Goal: Information Seeking & Learning: Learn about a topic

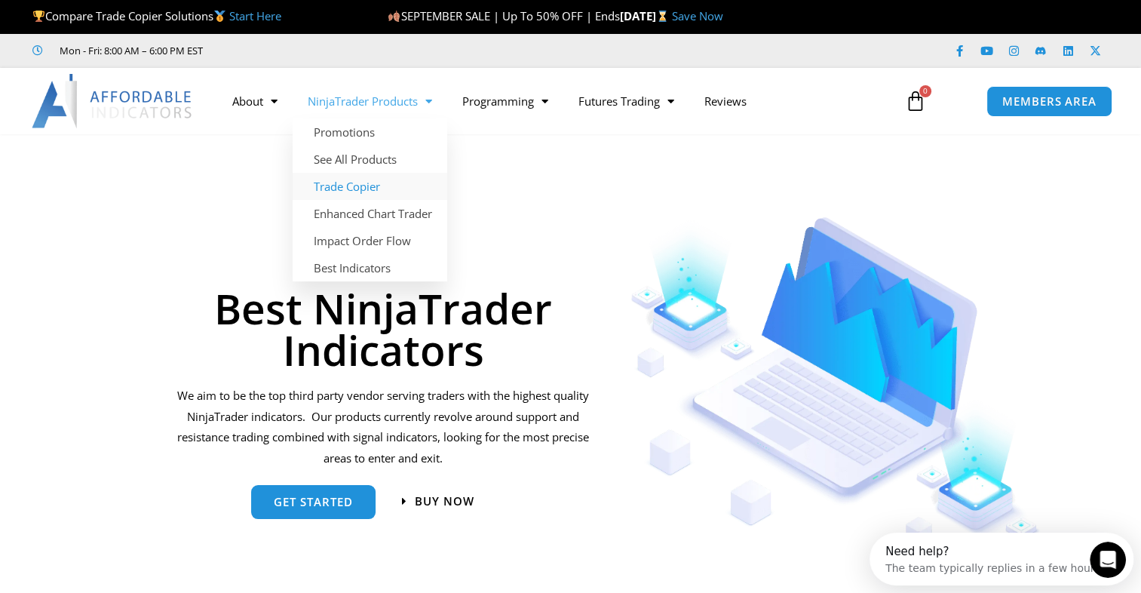
click at [363, 186] on link "Trade Copier" at bounding box center [370, 186] width 155 height 27
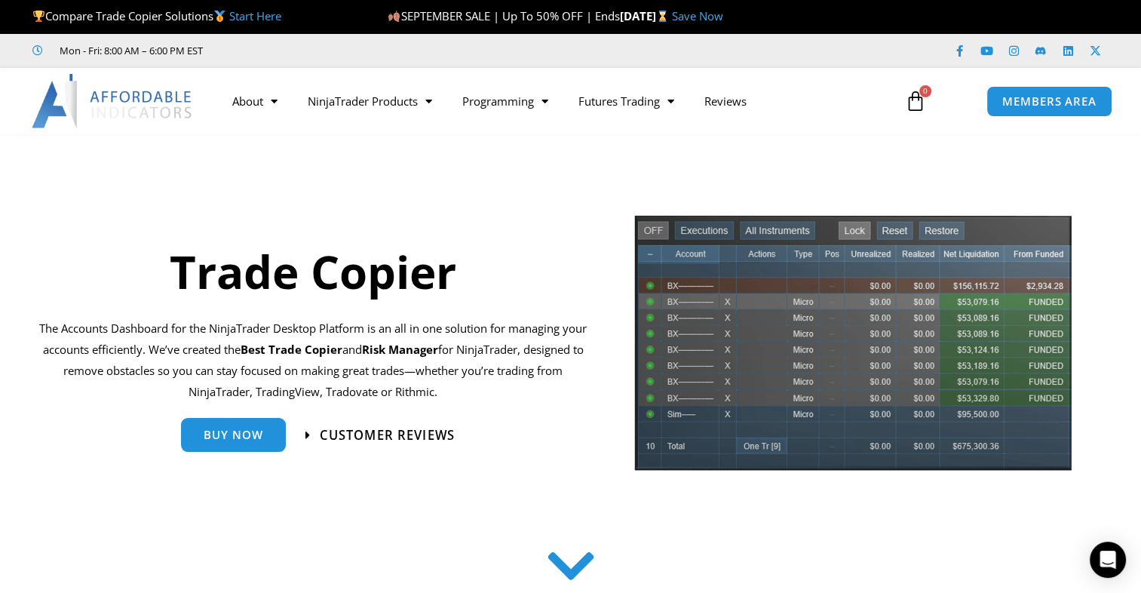
click at [398, 439] on span "Customer Reviews" at bounding box center [387, 434] width 135 height 13
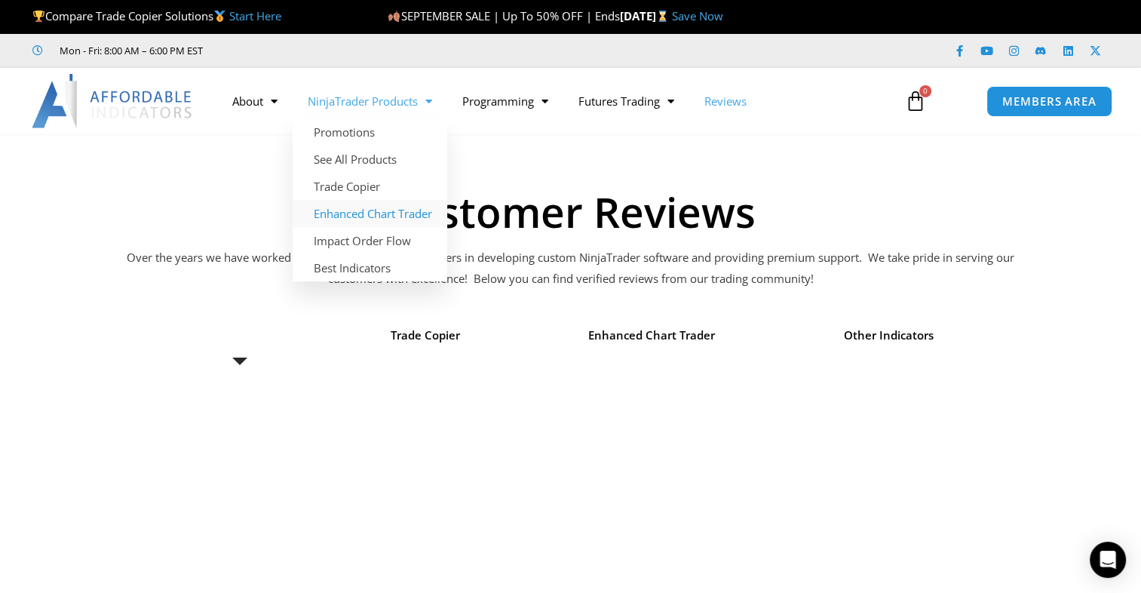
click at [355, 215] on link "Enhanced Chart Trader" at bounding box center [370, 213] width 155 height 27
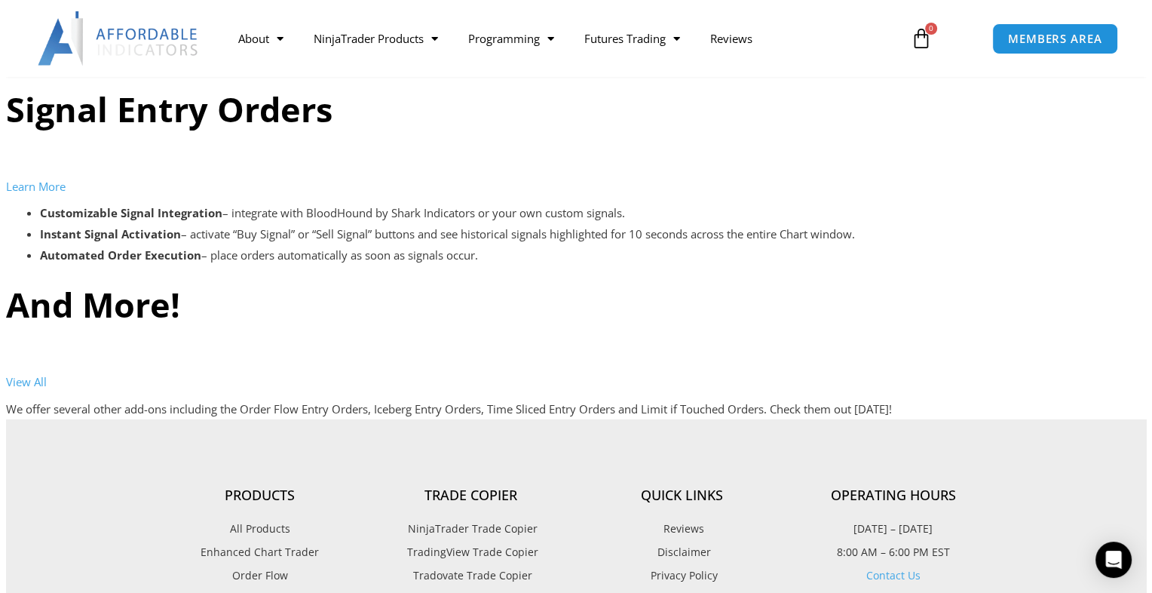
scroll to position [4286, 0]
